Goal: Book appointment/travel/reservation

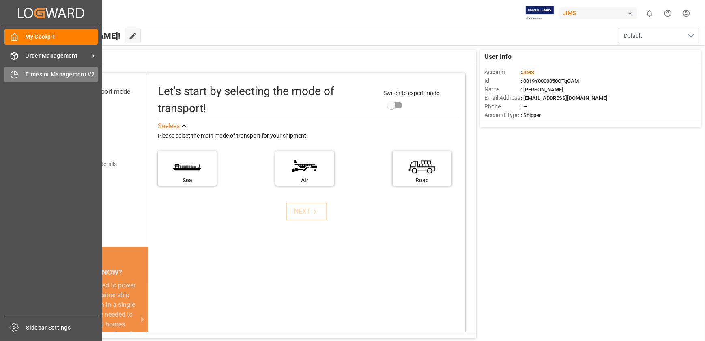
click at [9, 73] on div at bounding box center [11, 74] width 14 height 9
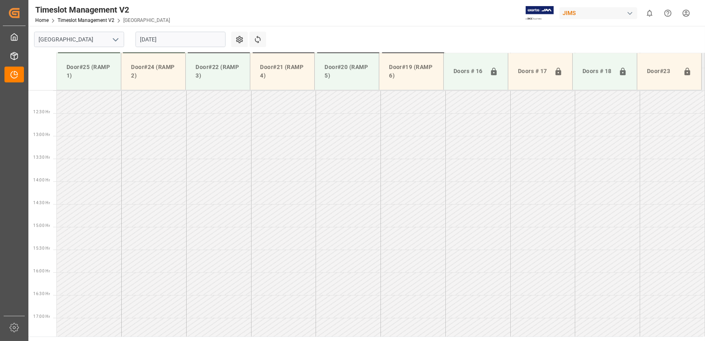
scroll to position [460, 0]
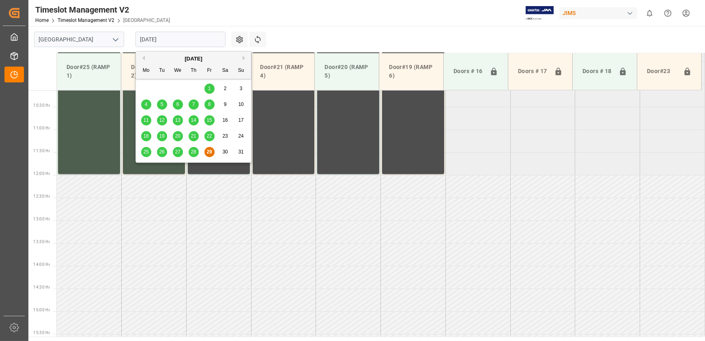
click at [157, 34] on input "[DATE]" at bounding box center [180, 39] width 90 height 15
click at [243, 57] on button "Next Month" at bounding box center [245, 58] width 5 height 5
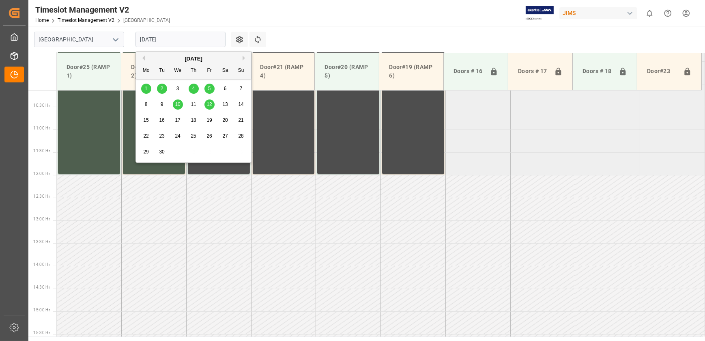
drag, startPoint x: 148, startPoint y: 88, endPoint x: 157, endPoint y: 86, distance: 9.5
click at [157, 86] on div "1 2 3 4 5 6 7" at bounding box center [193, 89] width 111 height 16
click at [161, 86] on span "2" at bounding box center [162, 89] width 3 height 6
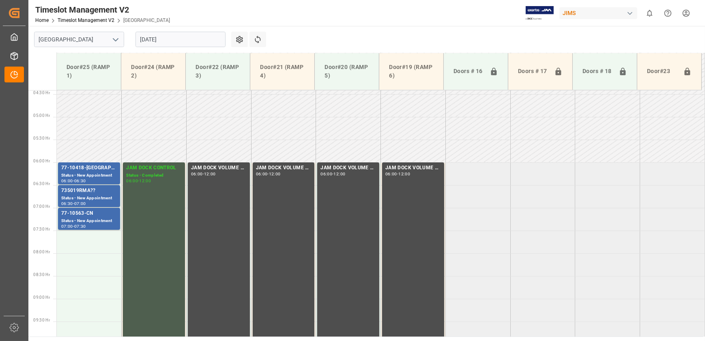
scroll to position [88, 0]
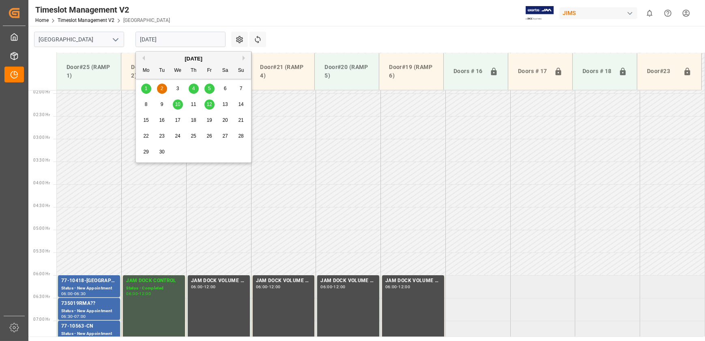
click at [182, 41] on input "[DATE]" at bounding box center [180, 39] width 90 height 15
click at [194, 86] on span "4" at bounding box center [193, 89] width 3 height 6
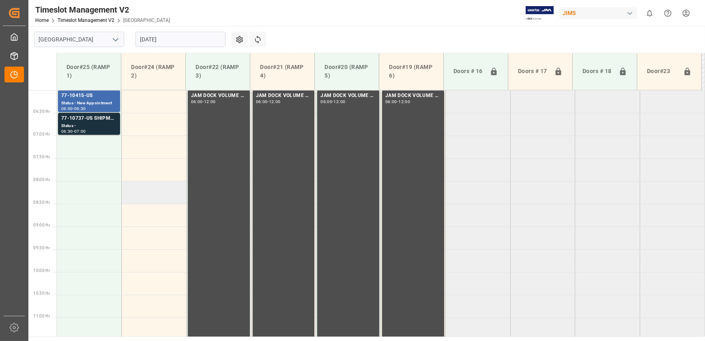
scroll to position [272, 0]
click at [197, 44] on input "[DATE]" at bounding box center [180, 39] width 90 height 15
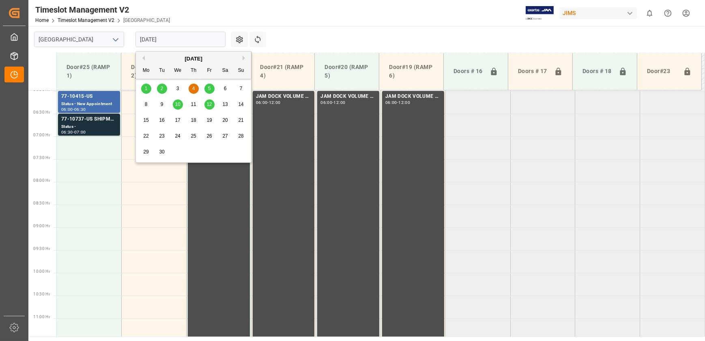
click at [203, 89] on div "1 2 3 4 5 6 7" at bounding box center [193, 89] width 111 height 16
click at [209, 88] on span "5" at bounding box center [209, 89] width 3 height 6
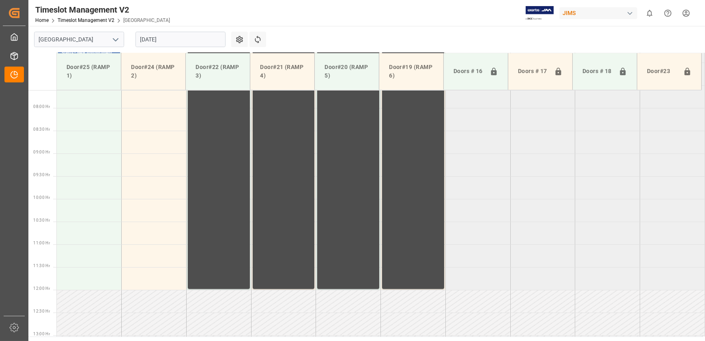
scroll to position [242, 0]
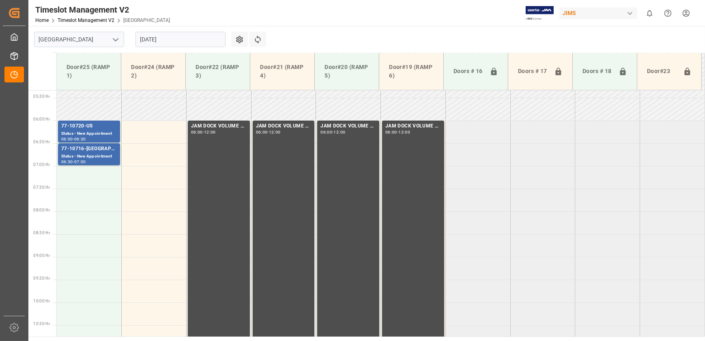
click at [161, 42] on input "[DATE]" at bounding box center [180, 39] width 90 height 15
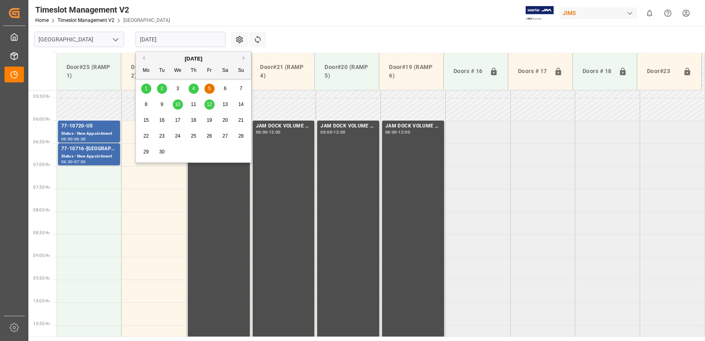
click at [163, 87] on div "2" at bounding box center [162, 89] width 10 height 10
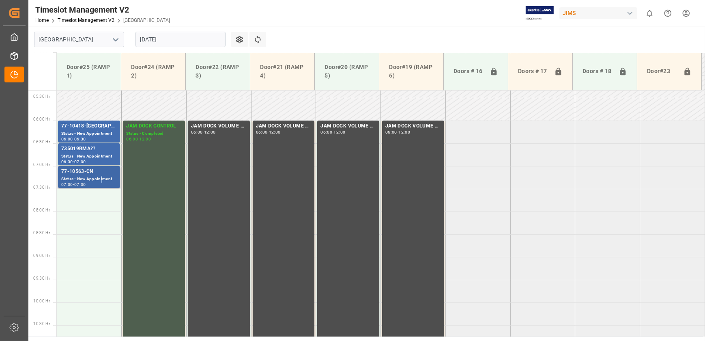
click at [101, 176] on div "Status - New Appointment" at bounding box center [89, 179] width 56 height 7
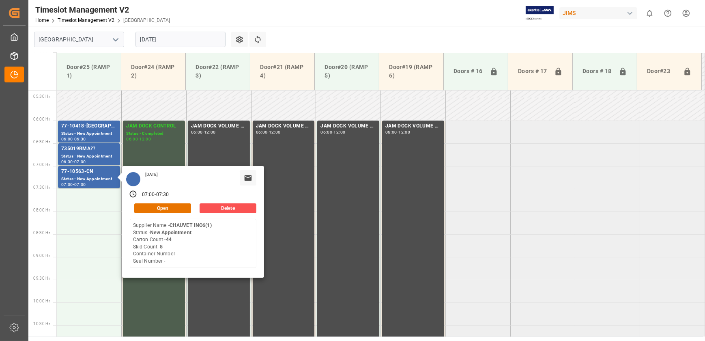
click at [213, 43] on input "[DATE]" at bounding box center [180, 39] width 90 height 15
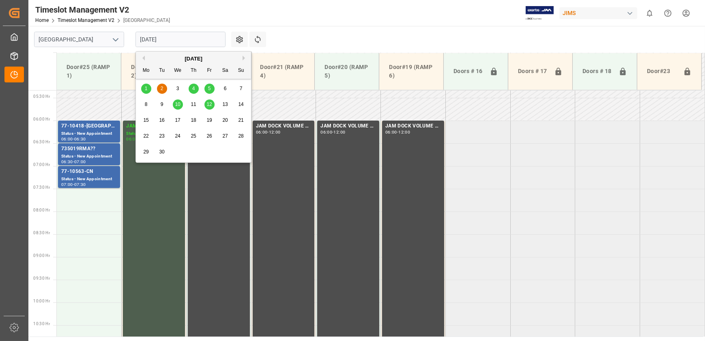
click at [194, 89] on span "4" at bounding box center [193, 89] width 3 height 6
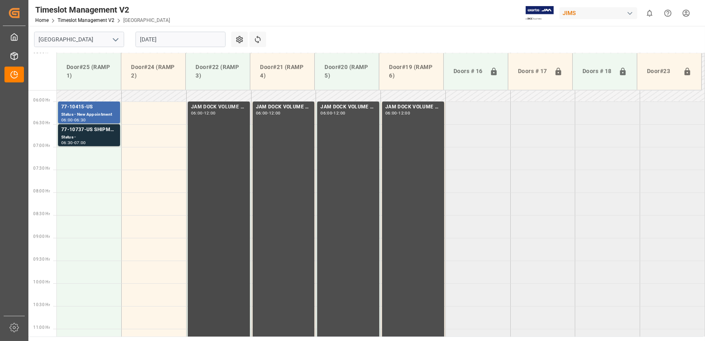
scroll to position [168, 0]
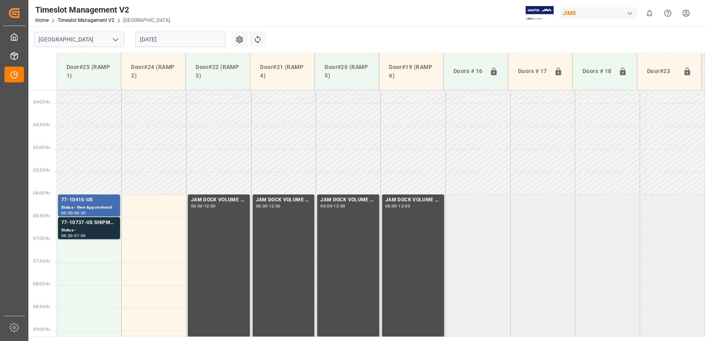
click at [184, 37] on input "[DATE]" at bounding box center [180, 39] width 90 height 15
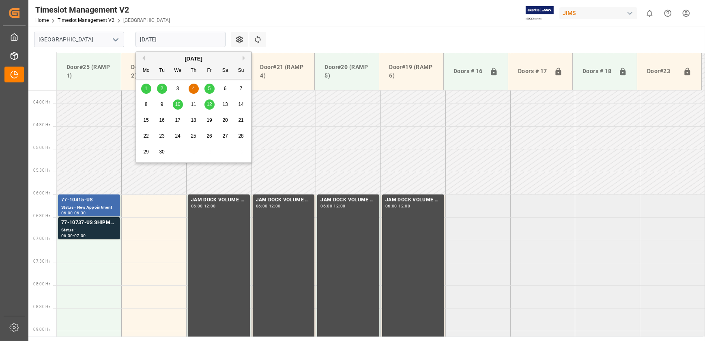
click at [209, 88] on span "5" at bounding box center [209, 89] width 3 height 6
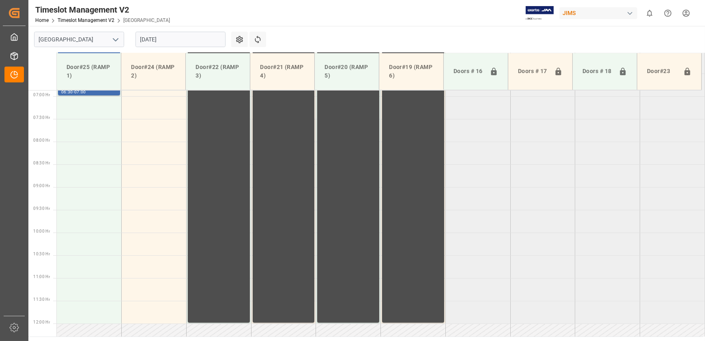
scroll to position [205, 0]
